Goal: Book appointment/travel/reservation

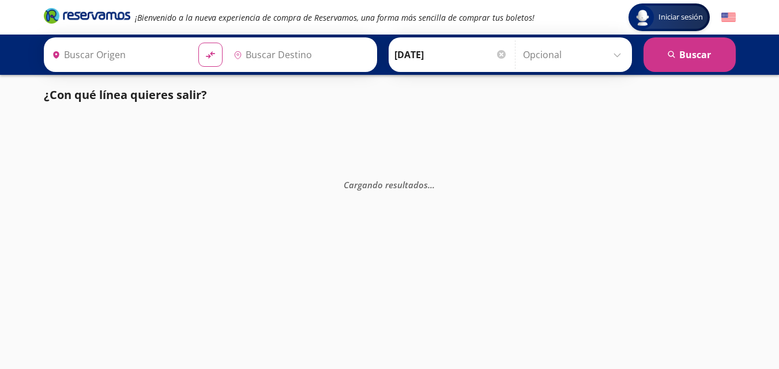
type input "Mexicali, [GEOGRAPHIC_DATA][US_STATE]"
type input "Tijuana, [GEOGRAPHIC_DATA][US_STATE]"
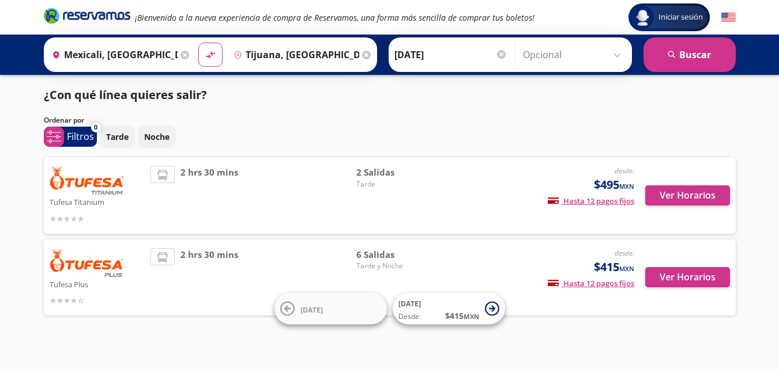
scroll to position [10, 0]
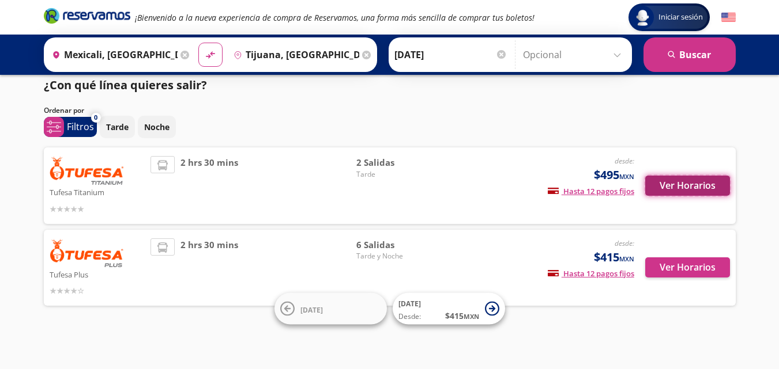
click at [705, 190] on button "Ver Horarios" at bounding box center [687, 186] width 85 height 20
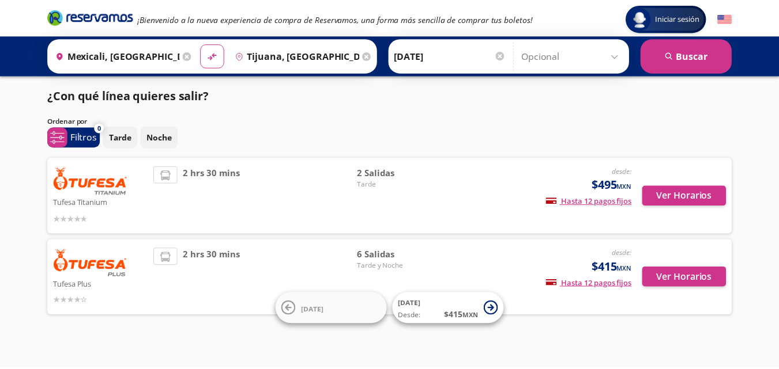
scroll to position [10, 0]
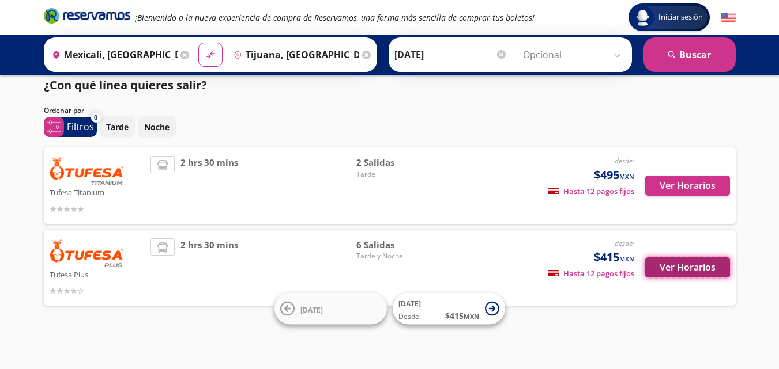
click at [681, 270] on button "Ver Horarios" at bounding box center [687, 268] width 85 height 20
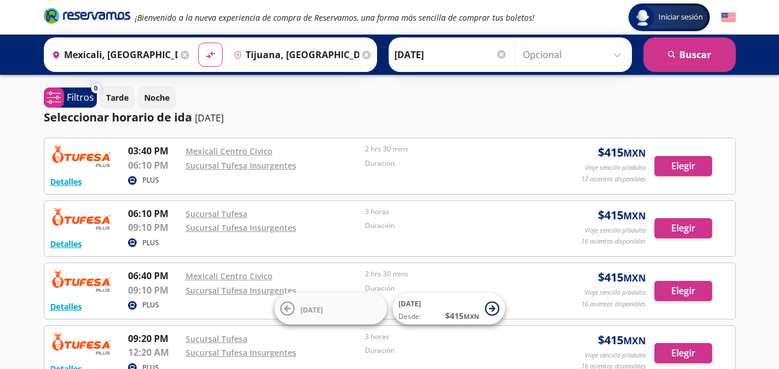
scroll to position [10, 0]
